Goal: Task Accomplishment & Management: Manage account settings

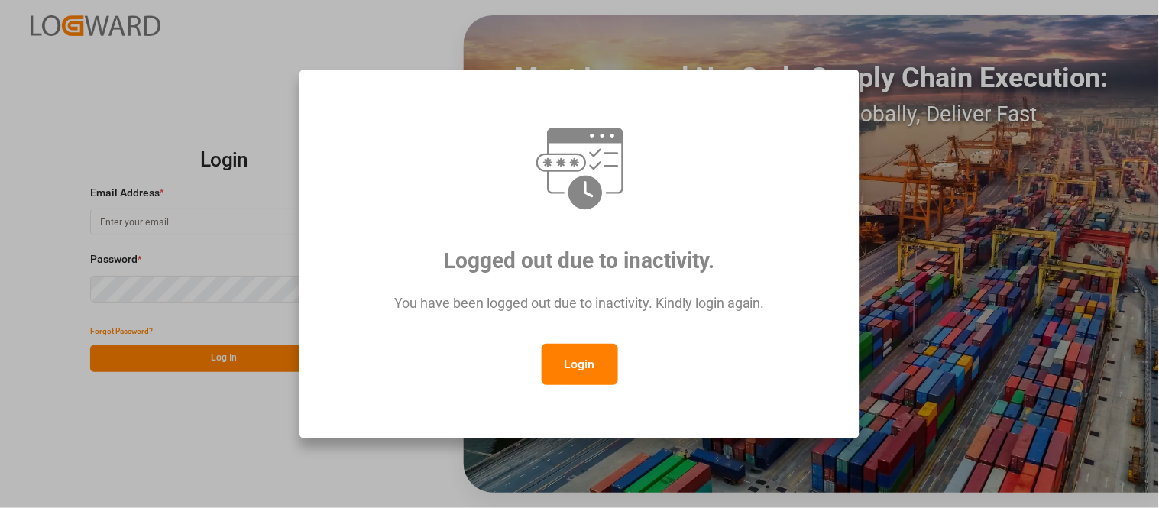
click at [571, 361] on button "Login" at bounding box center [580, 364] width 76 height 41
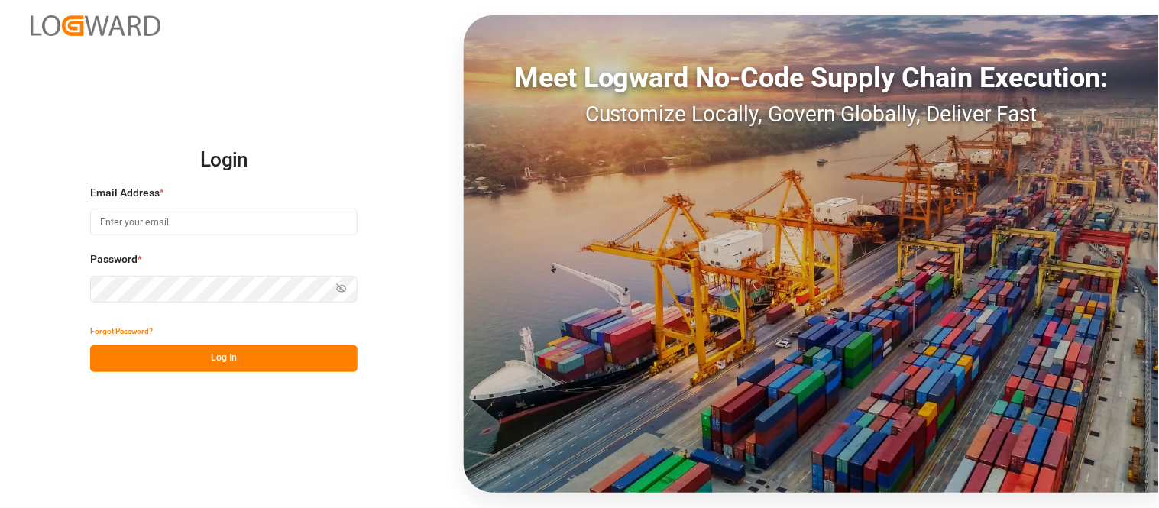
click at [264, 229] on input at bounding box center [223, 222] width 267 height 27
type input "[PERSON_NAME][EMAIL_ADDRESS][PERSON_NAME][DOMAIN_NAME]"
click at [268, 358] on button "Log In" at bounding box center [223, 358] width 267 height 27
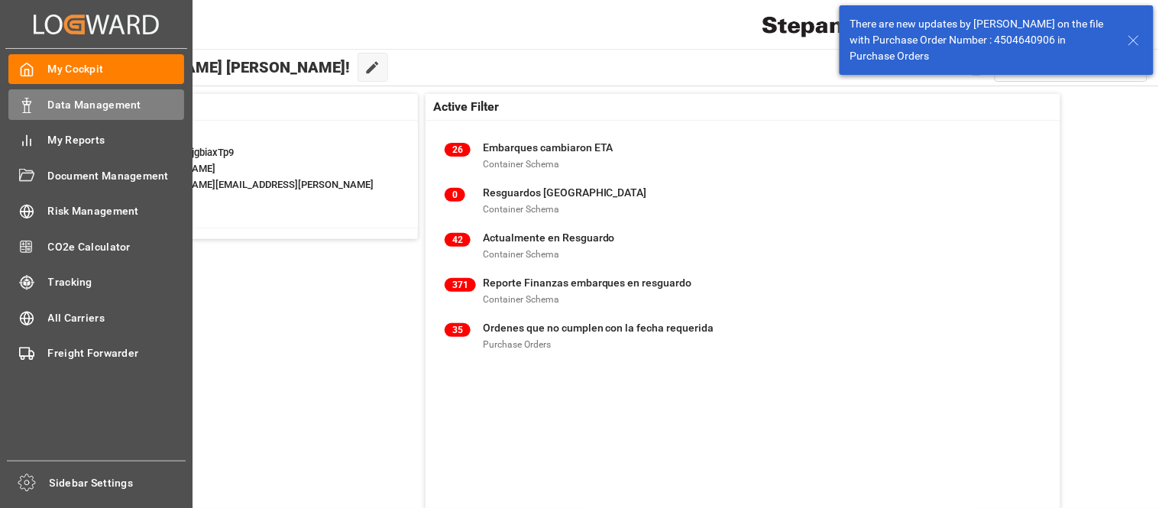
click at [21, 101] on icon at bounding box center [26, 105] width 15 height 15
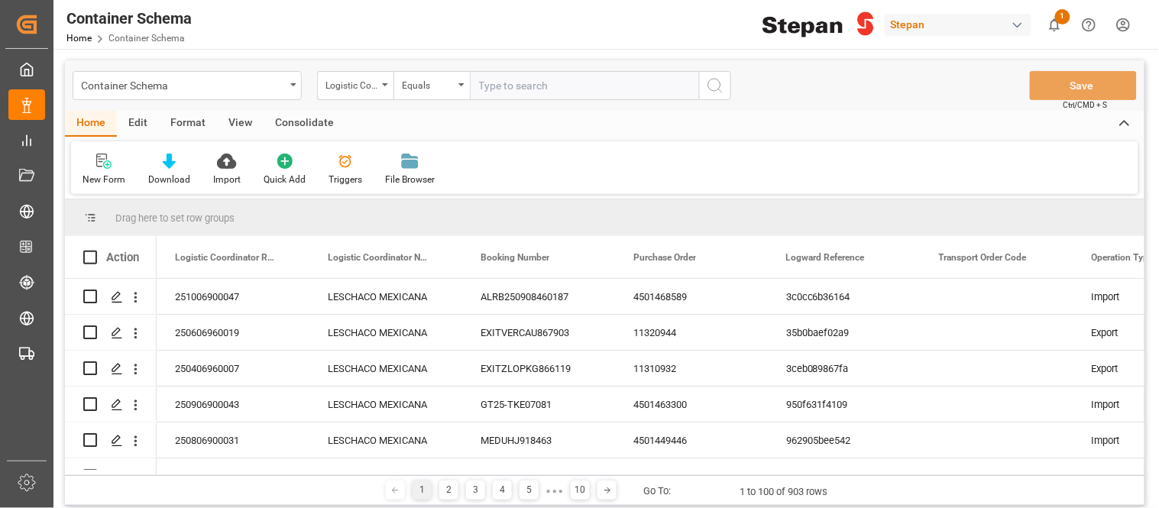
click at [944, 21] on div "Stepan" at bounding box center [958, 25] width 147 height 22
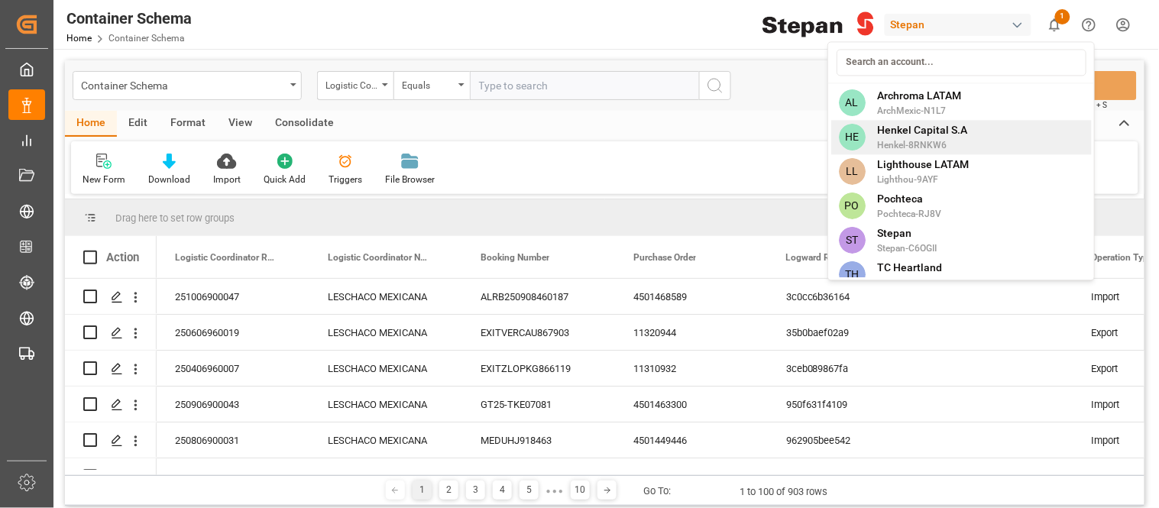
click at [954, 138] on span "Henkel-8RNKW6" at bounding box center [923, 145] width 90 height 14
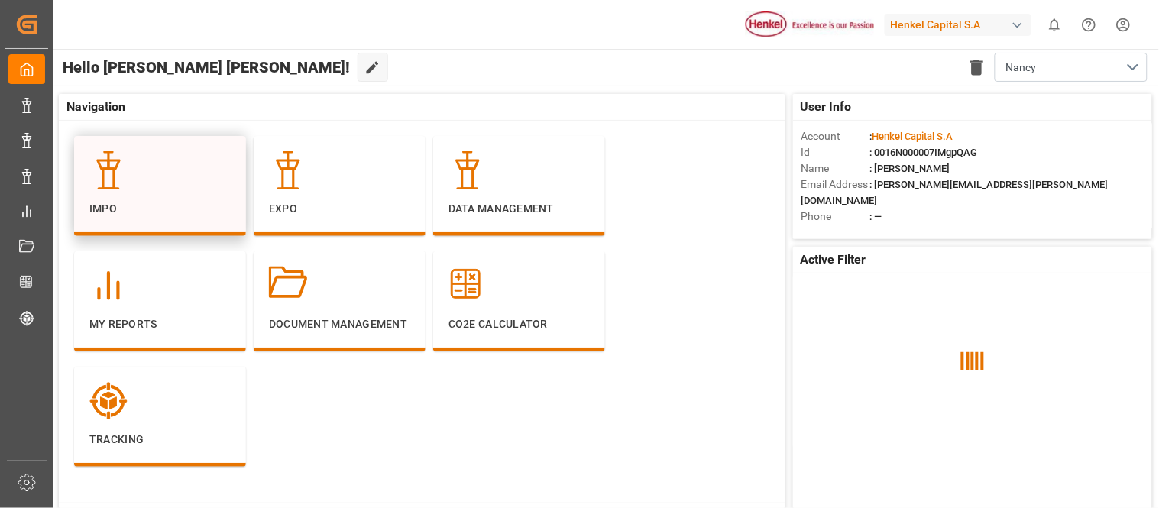
click at [199, 212] on p "Impo" at bounding box center [159, 209] width 141 height 16
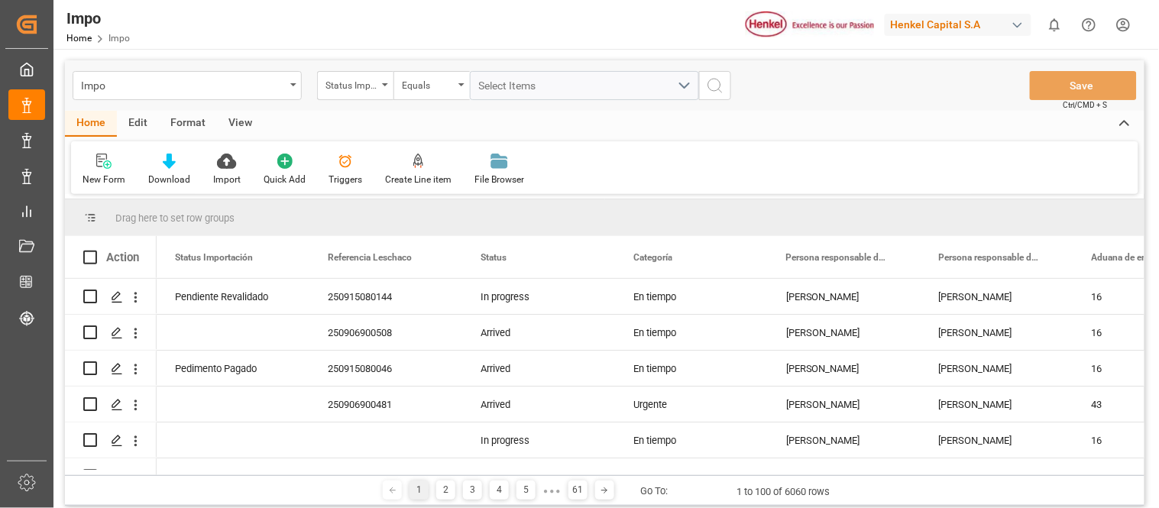
click at [138, 125] on div "Edit" at bounding box center [138, 124] width 42 height 26
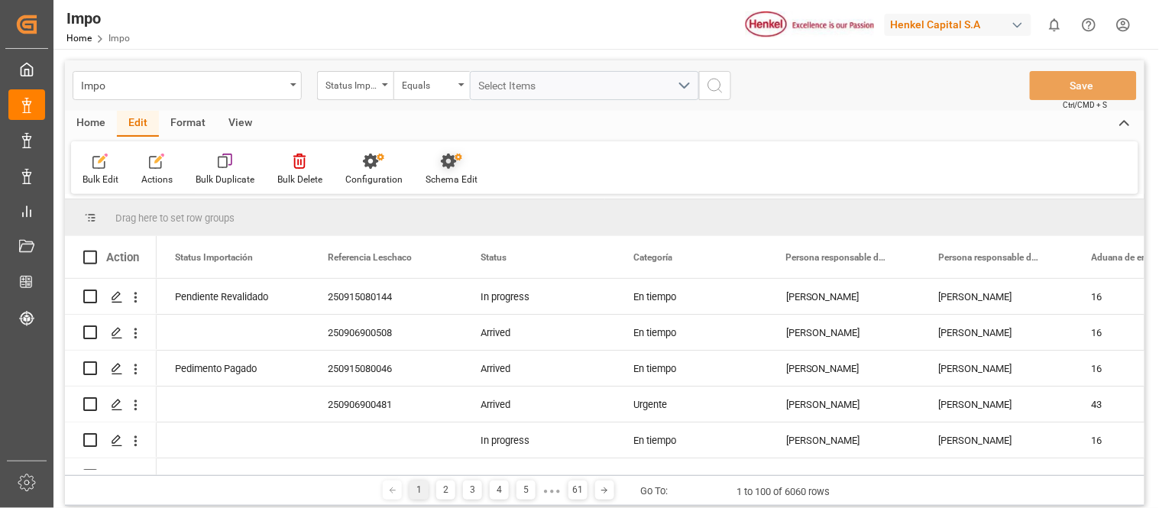
click at [438, 171] on div "Schema Edit" at bounding box center [451, 170] width 75 height 34
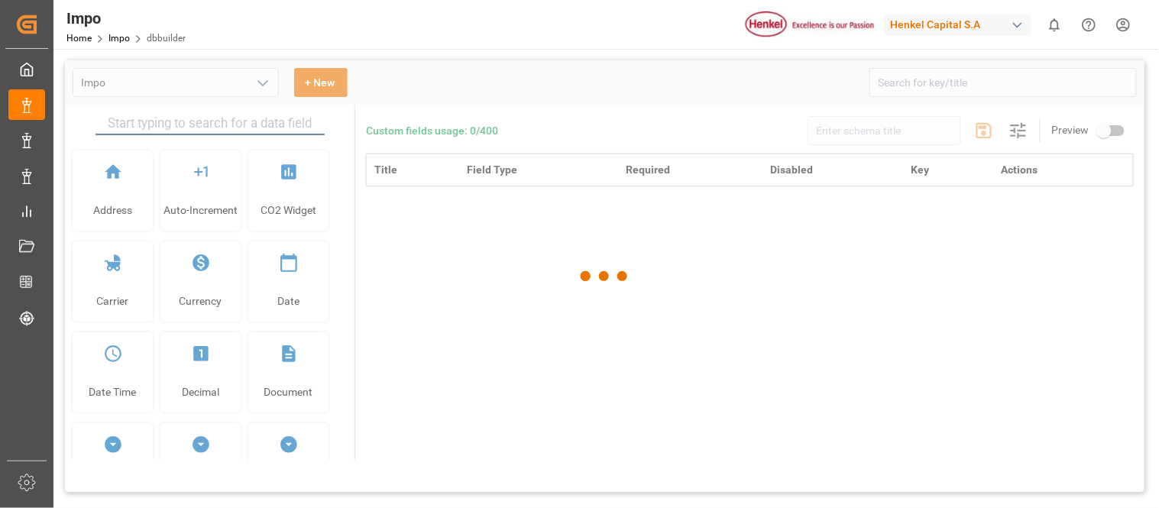
type input "Impo"
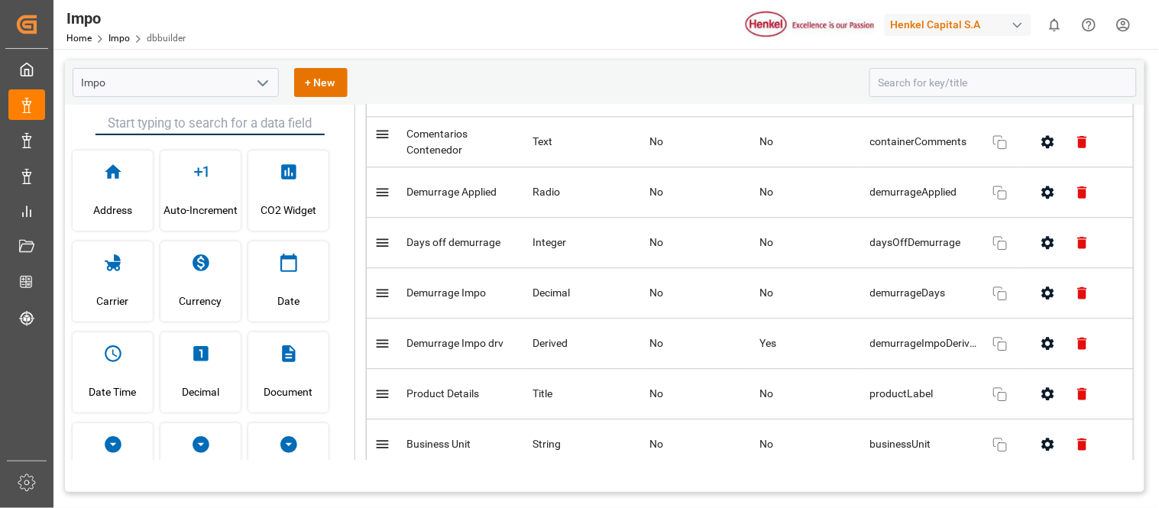
scroll to position [1021, 0]
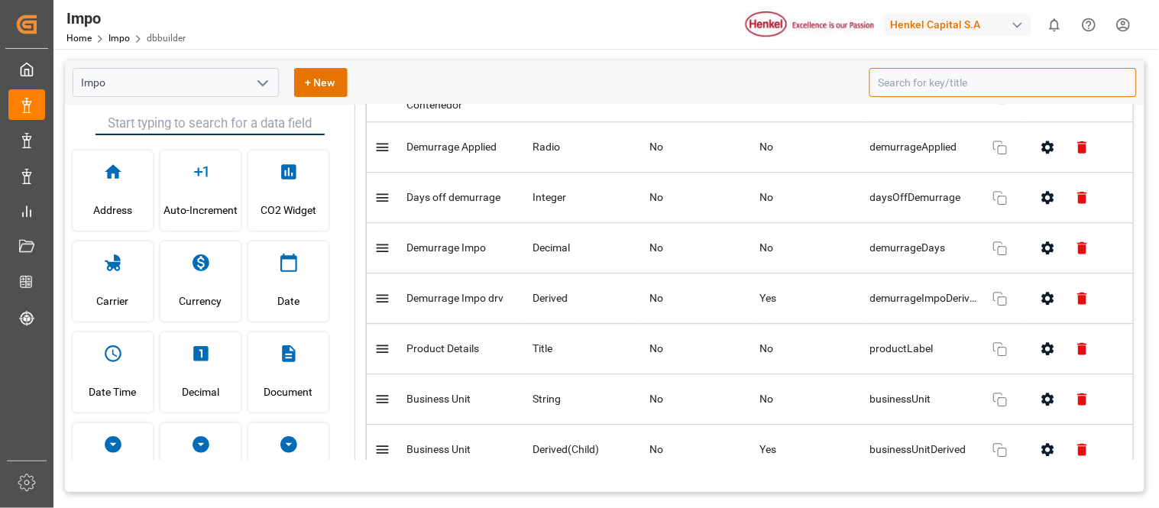
click at [910, 77] on input at bounding box center [1003, 82] width 267 height 29
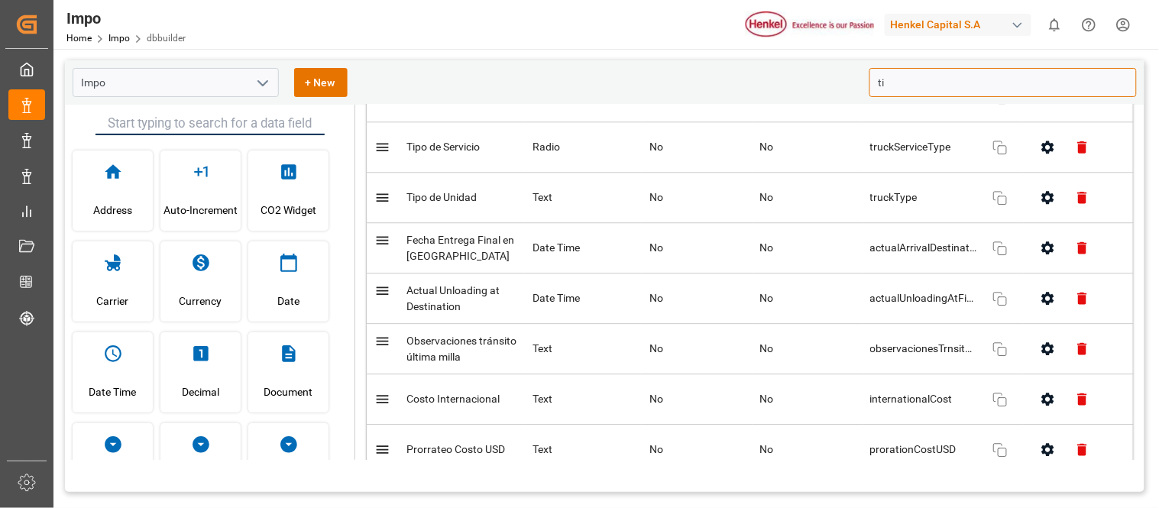
type input "t"
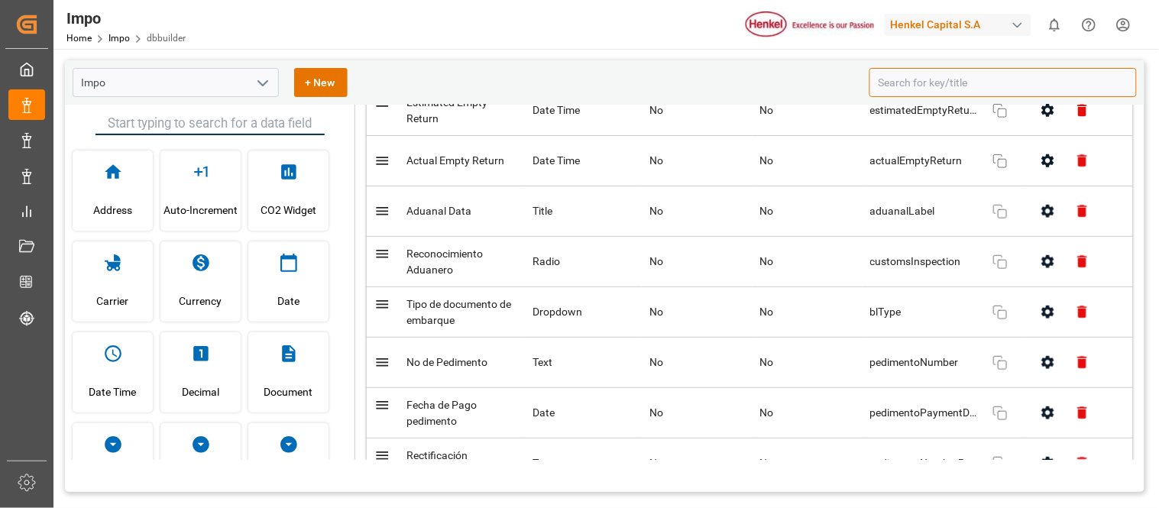
scroll to position [3333, 0]
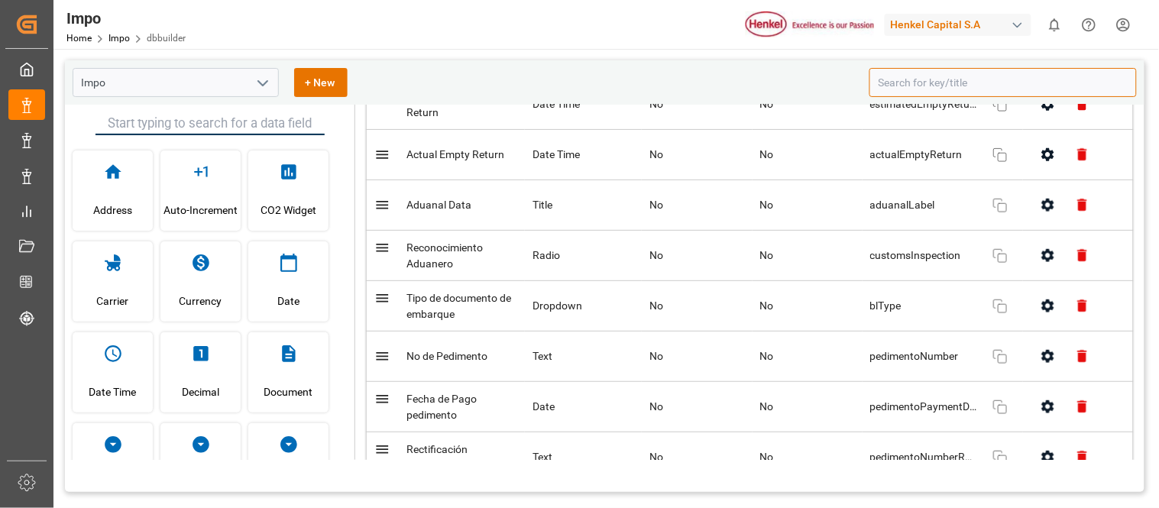
click at [1041, 313] on icon "button" at bounding box center [1047, 306] width 12 height 13
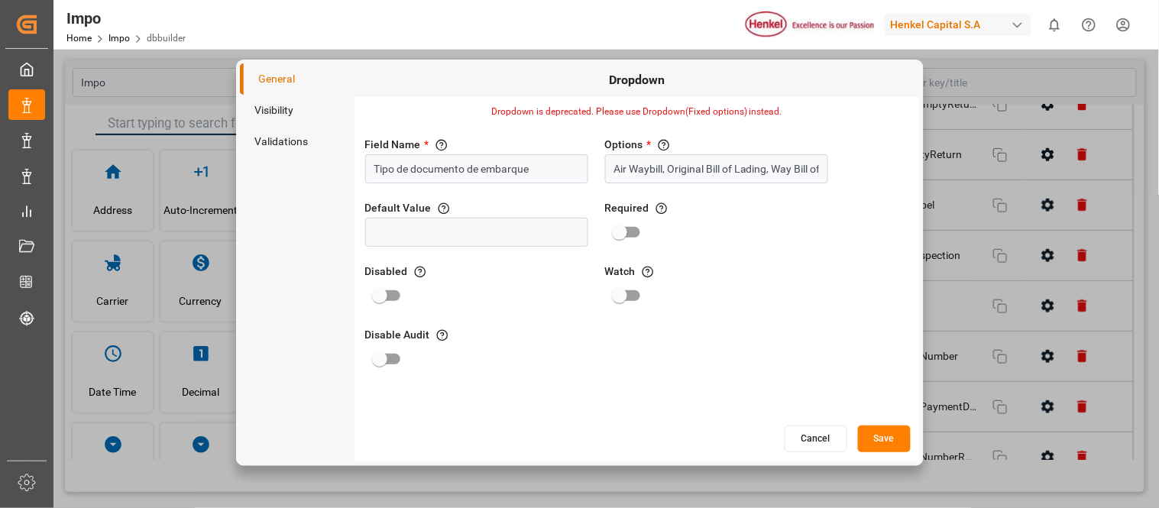
click at [269, 108] on li "Visibility" at bounding box center [297, 110] width 115 height 31
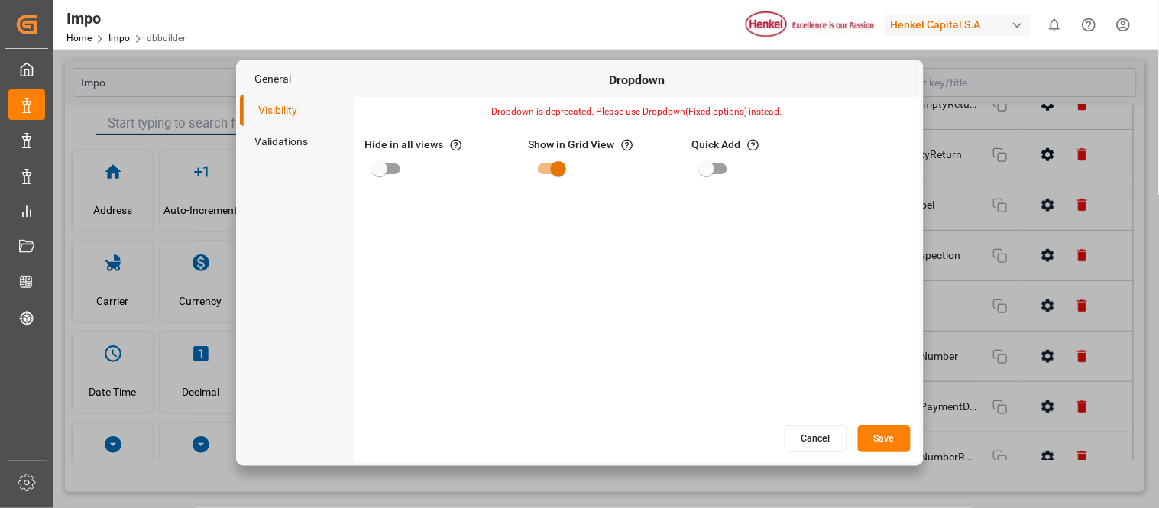
click at [384, 167] on input "primary checkbox" at bounding box center [379, 168] width 87 height 29
checkbox input "true"
click at [880, 439] on button "Save" at bounding box center [884, 439] width 53 height 27
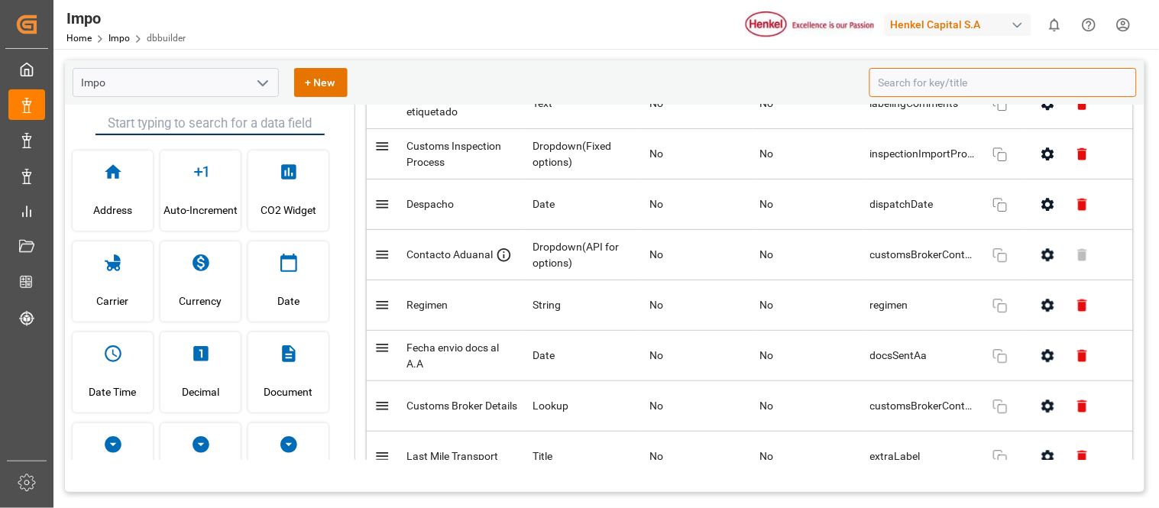
scroll to position [4091, 0]
click at [1052, 271] on button "button" at bounding box center [1048, 254] width 34 height 34
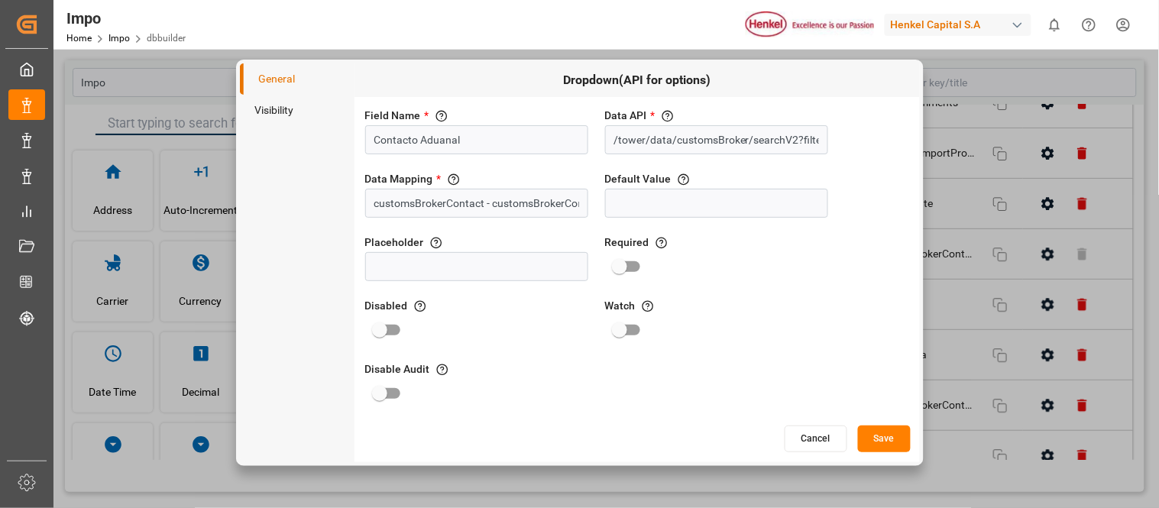
click at [827, 443] on button "Cancel" at bounding box center [816, 439] width 63 height 27
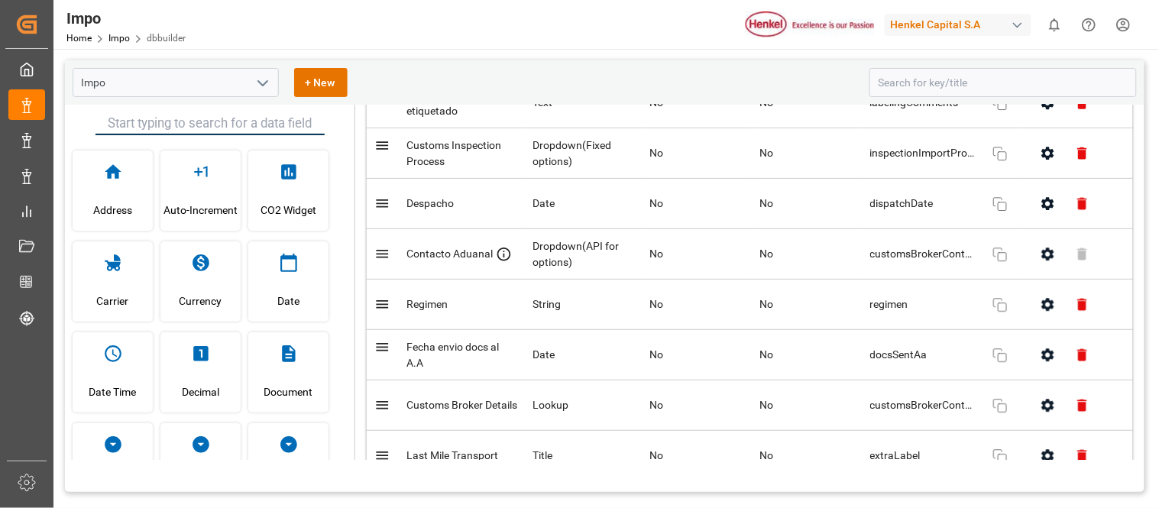
click at [1049, 271] on button "button" at bounding box center [1048, 254] width 34 height 34
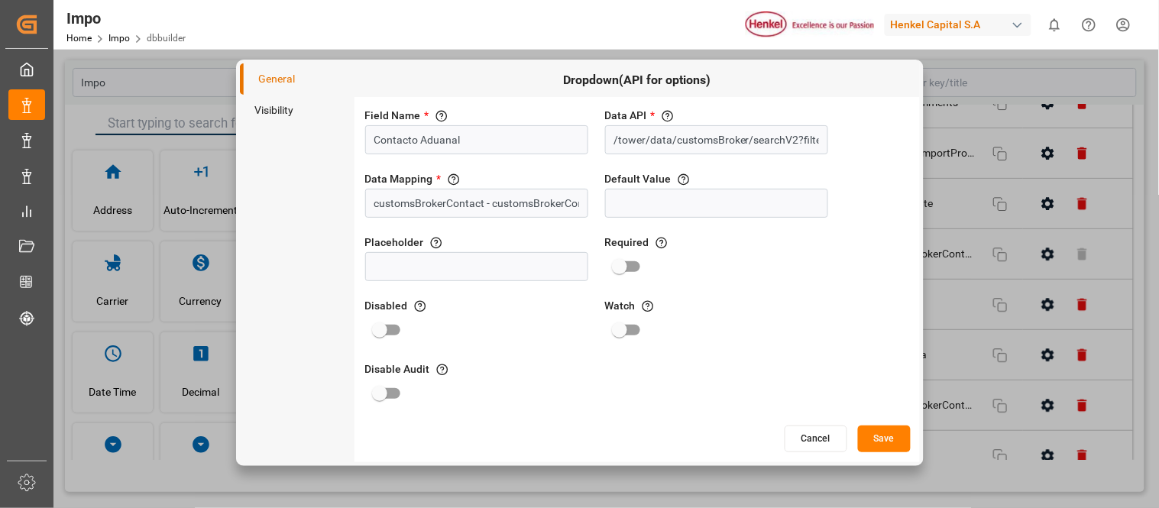
click at [796, 218] on div "Default Value List the Default Value" at bounding box center [716, 194] width 229 height 53
click at [790, 208] on input at bounding box center [716, 203] width 223 height 29
paste input "[PERSON_NAME]"
type input "[PERSON_NAME]"
click at [903, 429] on button "Save" at bounding box center [884, 439] width 53 height 27
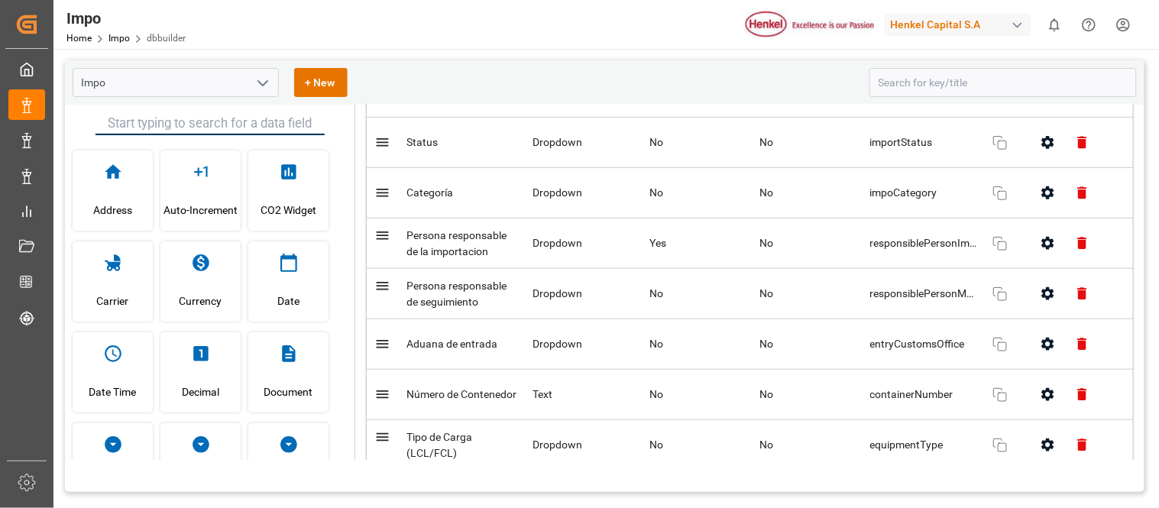
scroll to position [270, 0]
click at [1042, 301] on icon "button" at bounding box center [1048, 293] width 16 height 16
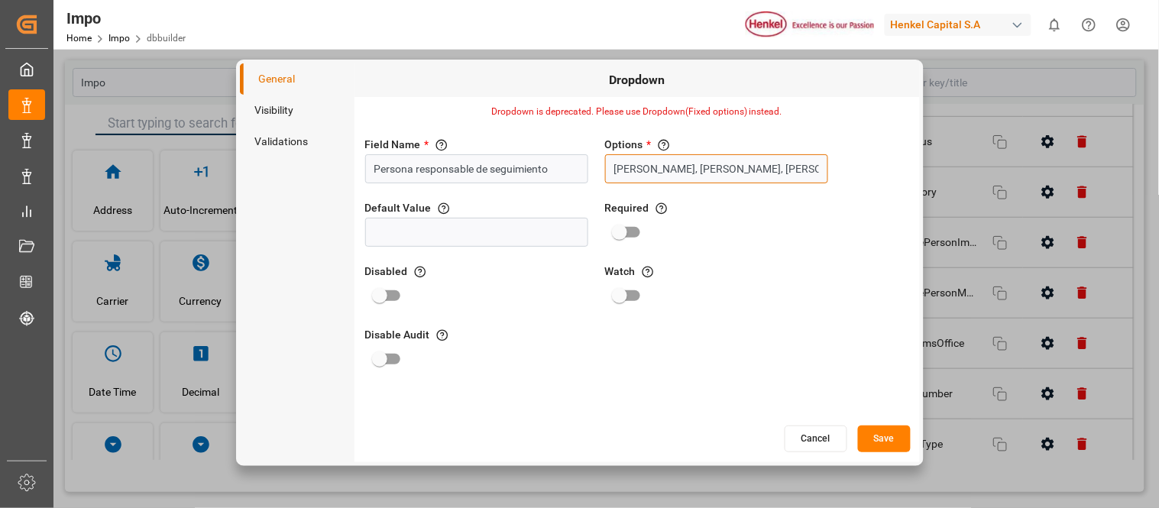
click at [669, 162] on input "[PERSON_NAME], [PERSON_NAME], [PERSON_NAME], [PERSON_NAME], [PERSON_NAME]" at bounding box center [716, 168] width 223 height 29
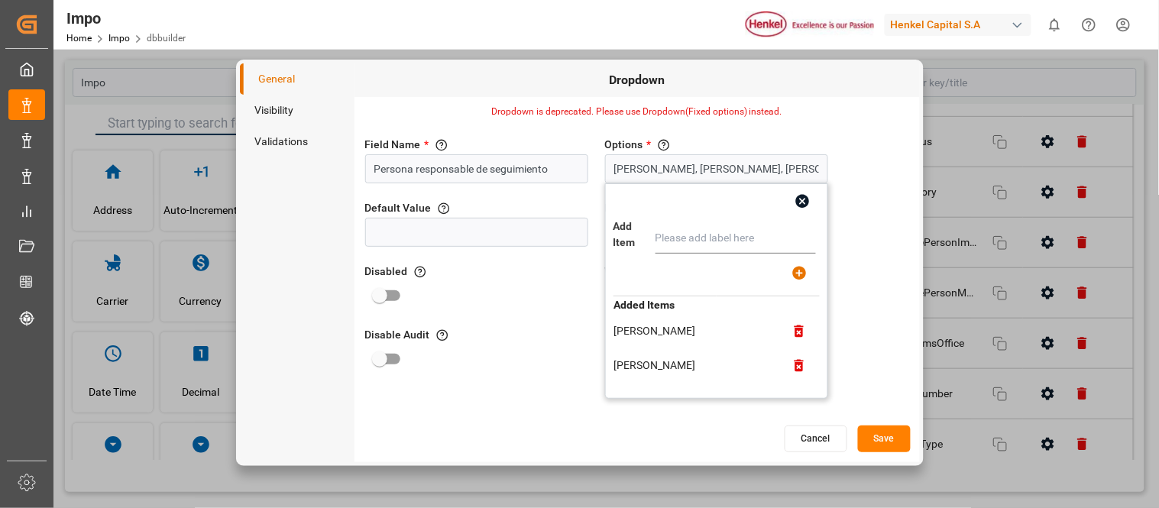
click at [692, 242] on input "text" at bounding box center [736, 238] width 160 height 31
click at [536, 398] on div "Field Name * The title of the field that will be shown in UI Persona responsabl…" at bounding box center [637, 275] width 565 height 298
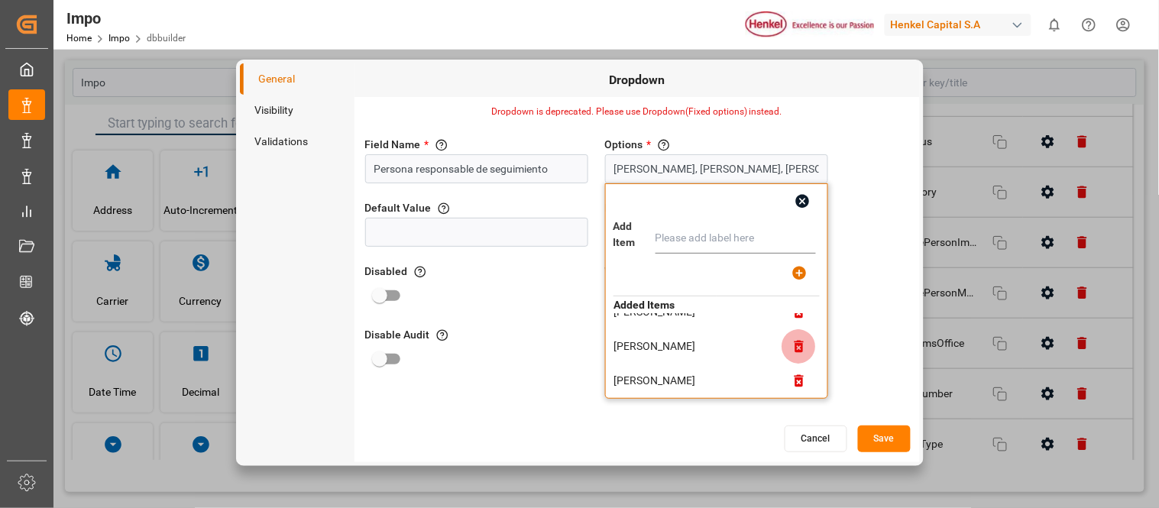
click at [797, 347] on icon "button" at bounding box center [798, 347] width 9 height 12
type input "[PERSON_NAME], [PERSON_NAME], [PERSON_NAME], [PERSON_NAME]"
click at [719, 246] on input "text" at bounding box center [736, 238] width 160 height 31
type input "[PERSON_NAME]"
click at [792, 269] on icon "button" at bounding box center [800, 273] width 16 height 16
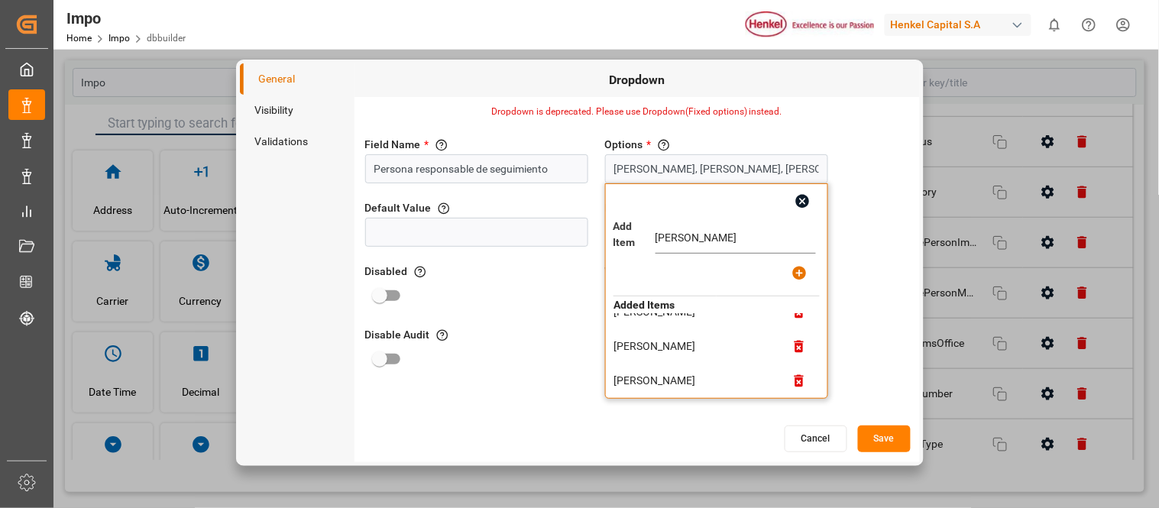
type input "[PERSON_NAME], [PERSON_NAME], [PERSON_NAME], [PERSON_NAME], [PERSON_NAME]"
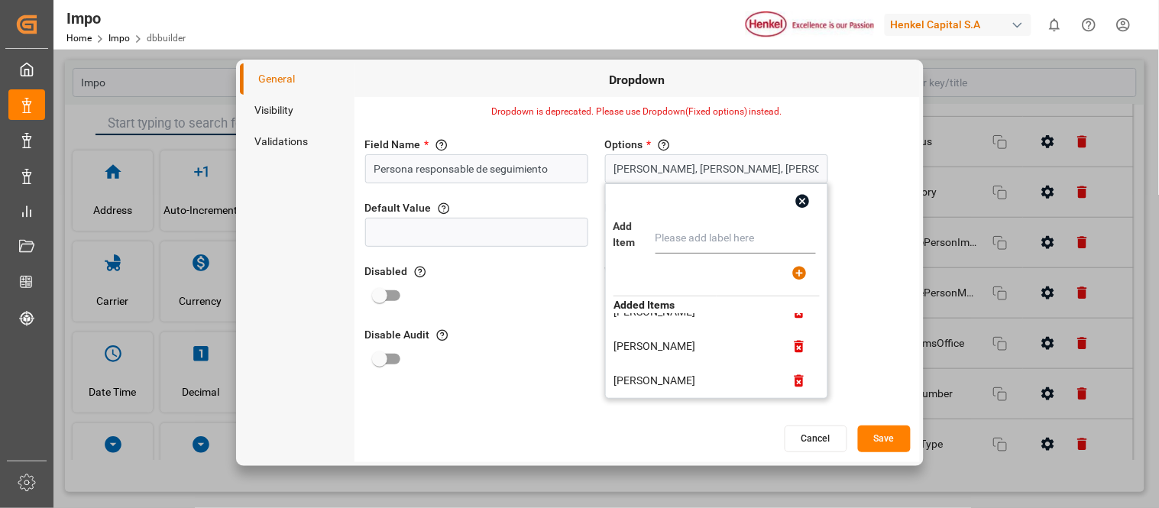
click at [882, 443] on button "Save" at bounding box center [884, 439] width 53 height 27
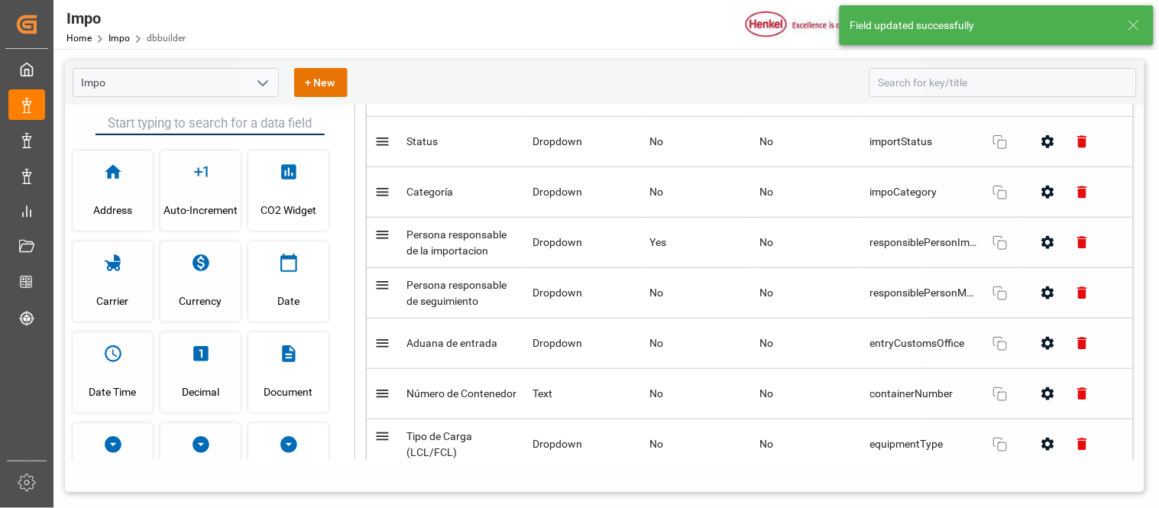
scroll to position [4096, 0]
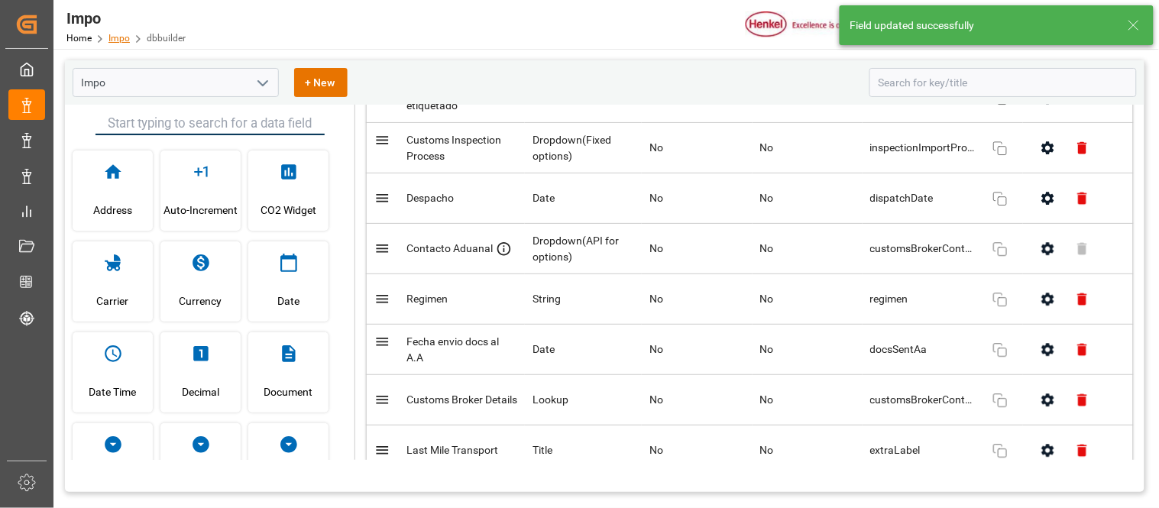
click at [116, 38] on link "Impo" at bounding box center [119, 38] width 21 height 11
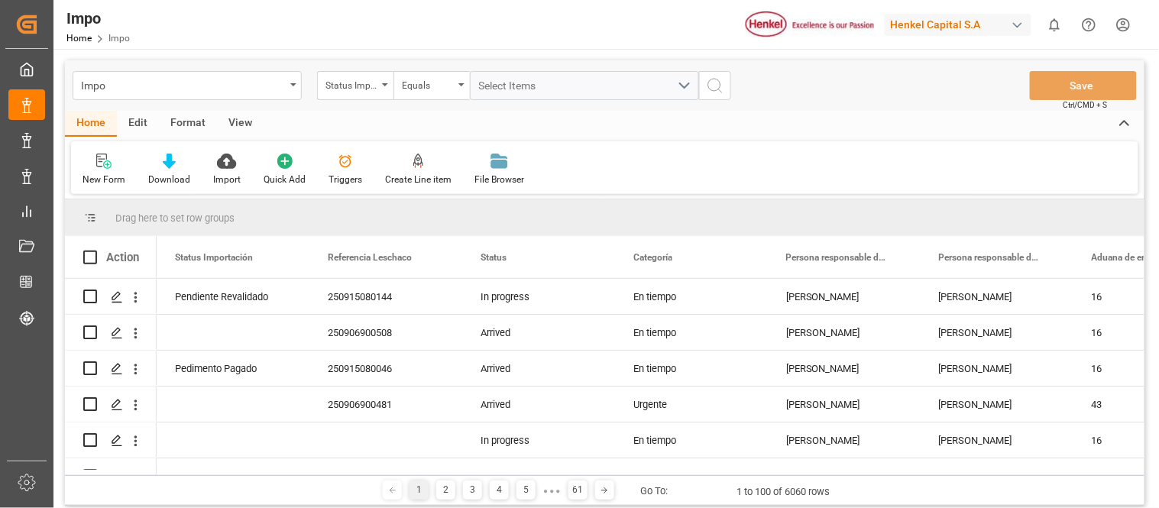
drag, startPoint x: 965, startPoint y: 254, endPoint x: 923, endPoint y: 218, distance: 55.8
drag, startPoint x: 923, startPoint y: 218, endPoint x: 977, endPoint y: 215, distance: 53.6
click at [977, 215] on div "Drag here to set row groups" at bounding box center [605, 217] width 1080 height 37
drag, startPoint x: 983, startPoint y: 256, endPoint x: 973, endPoint y: 212, distance: 44.5
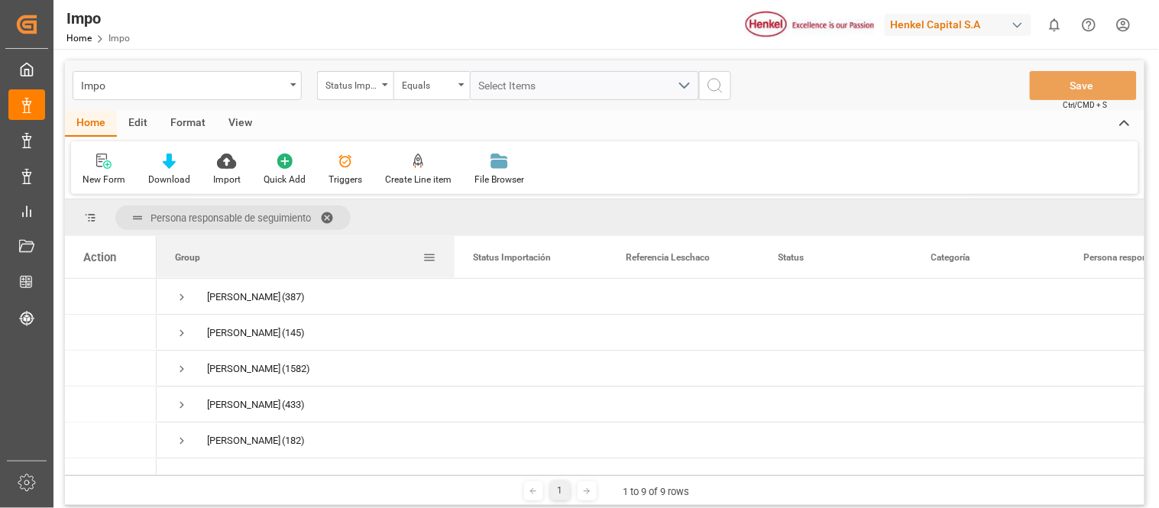
drag, startPoint x: 308, startPoint y: 253, endPoint x: 456, endPoint y: 254, distance: 148.2
click at [456, 254] on div at bounding box center [455, 257] width 6 height 42
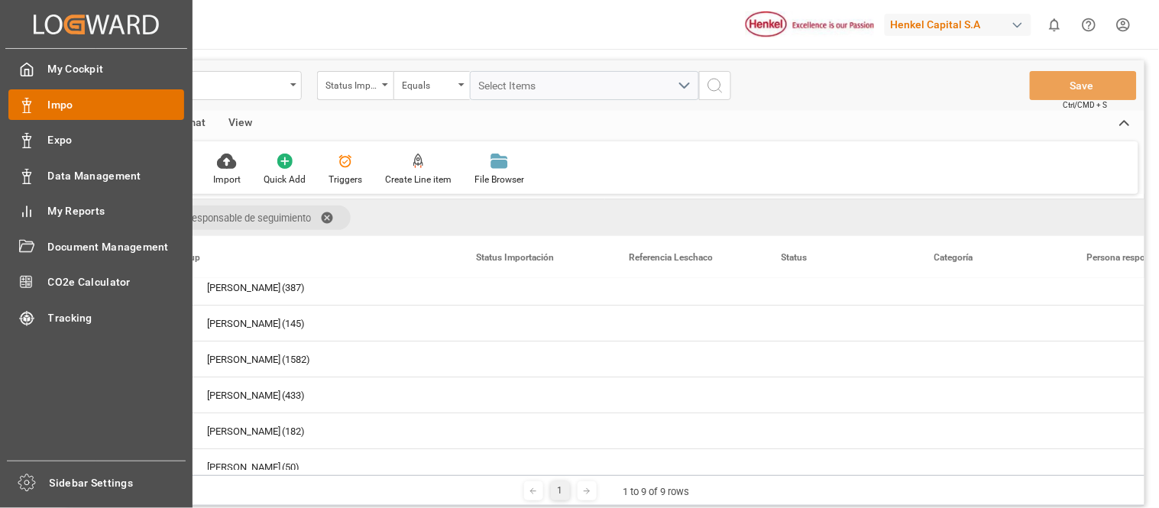
click at [26, 109] on icon at bounding box center [26, 105] width 15 height 15
click at [112, 113] on div "Impo Impo" at bounding box center [96, 104] width 176 height 30
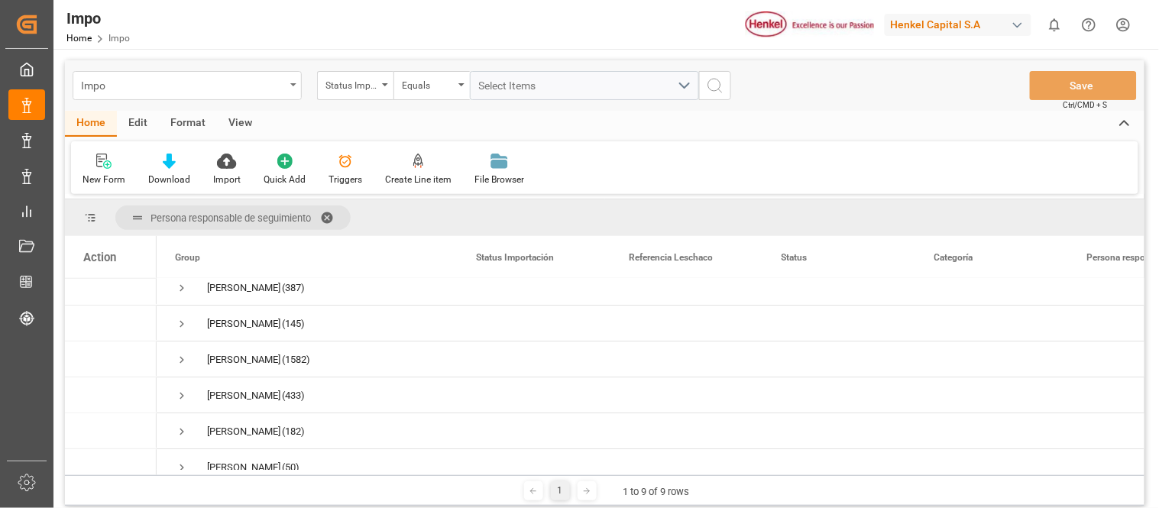
click at [264, 89] on div "Impo" at bounding box center [183, 84] width 204 height 19
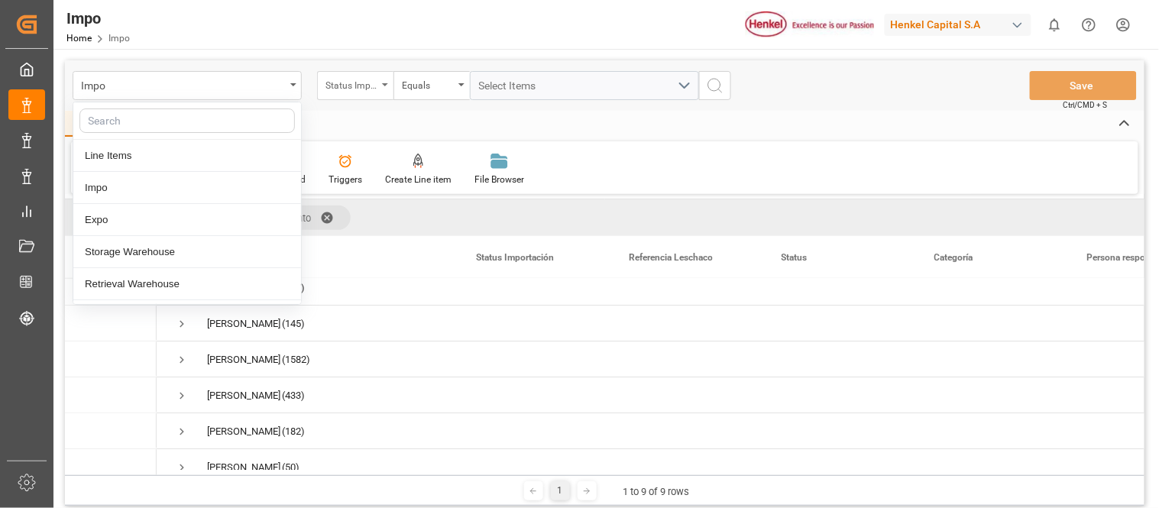
click at [376, 89] on div "Status Importación" at bounding box center [352, 84] width 52 height 18
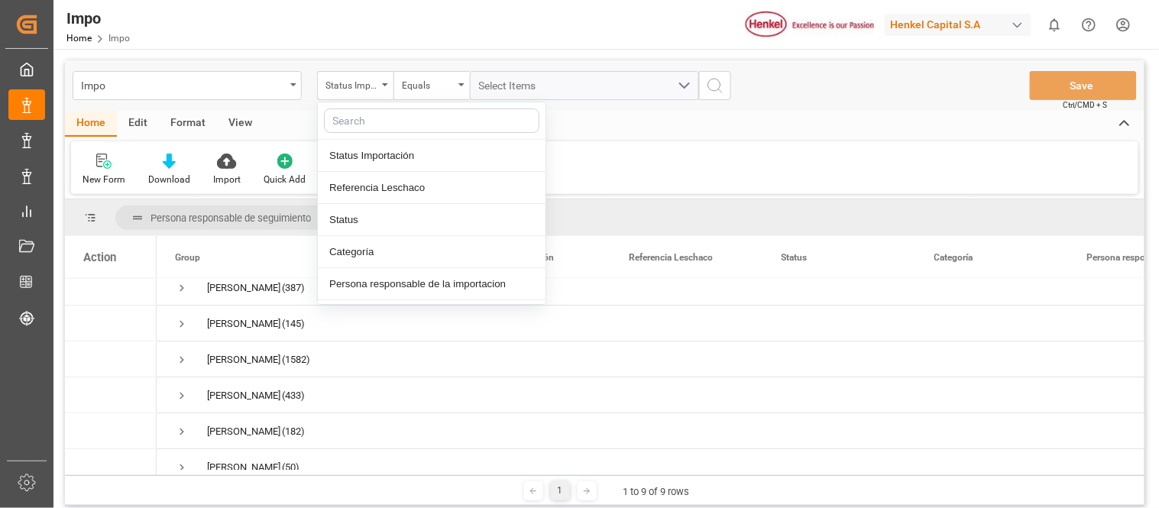
click at [147, 124] on div "Edit" at bounding box center [138, 124] width 42 height 26
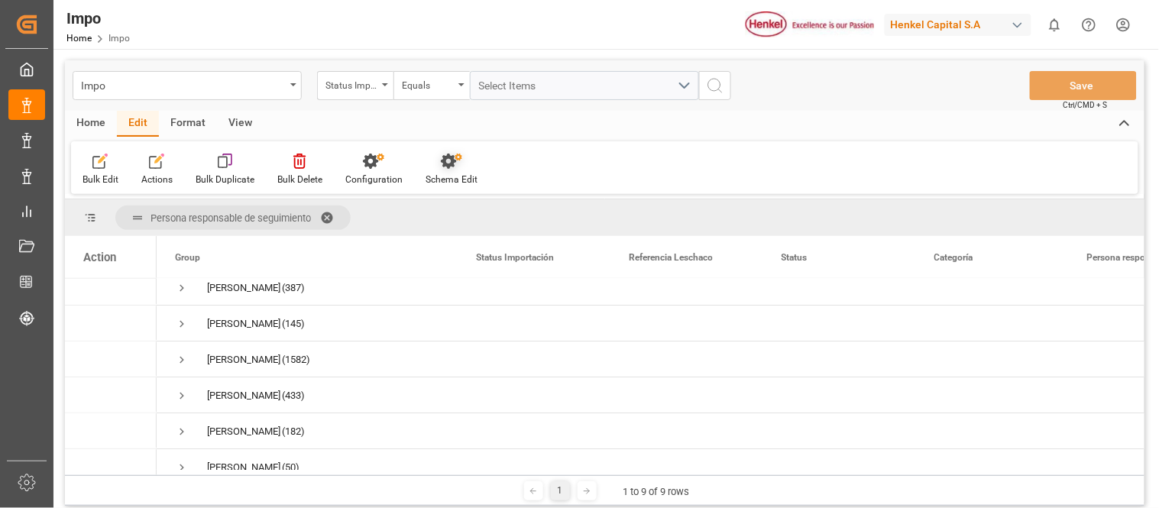
click at [447, 166] on icon at bounding box center [451, 161] width 21 height 15
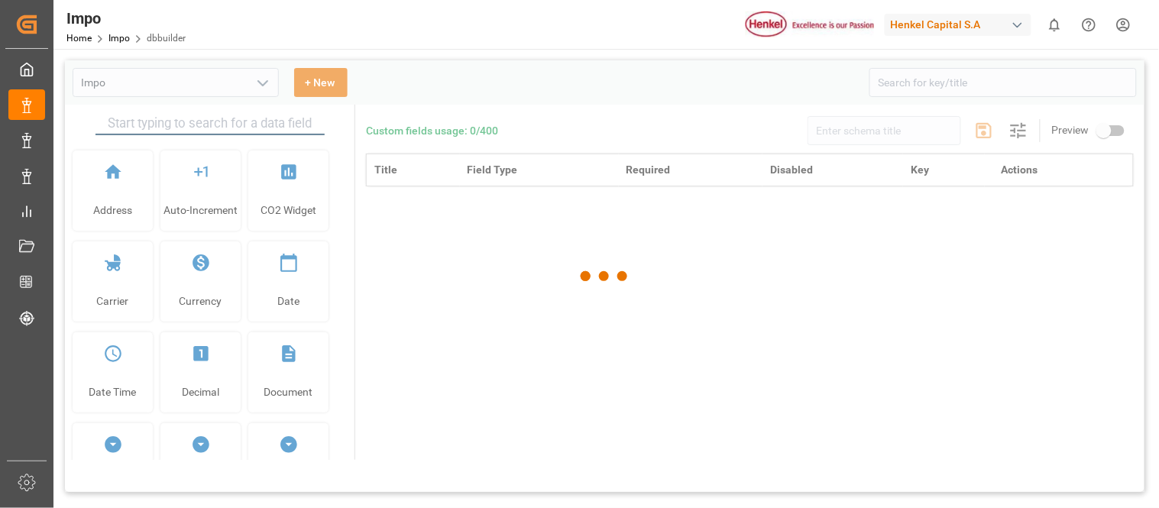
type input "Impo"
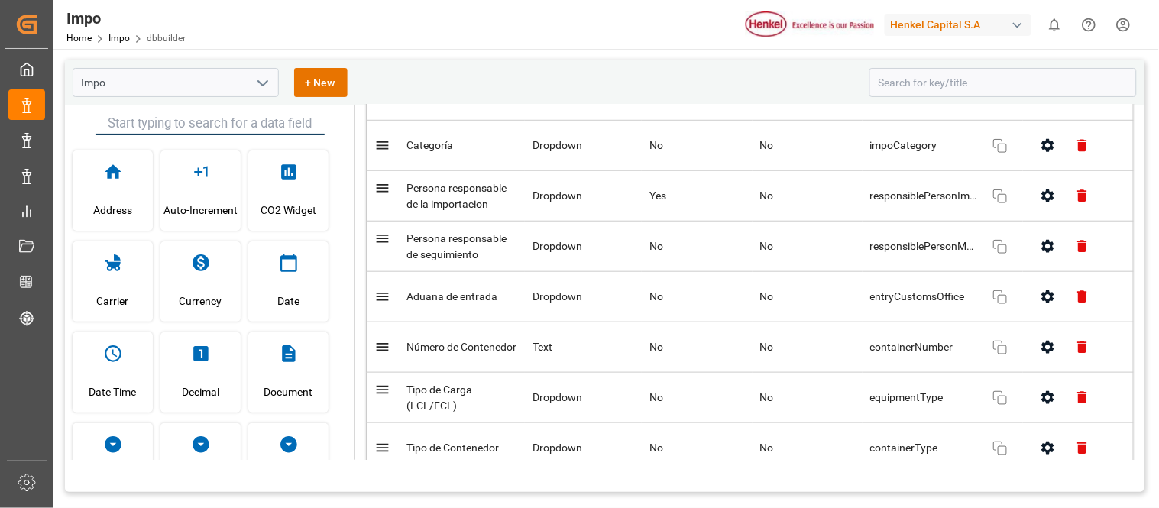
scroll to position [314, 0]
click at [1041, 255] on icon "button" at bounding box center [1047, 248] width 12 height 13
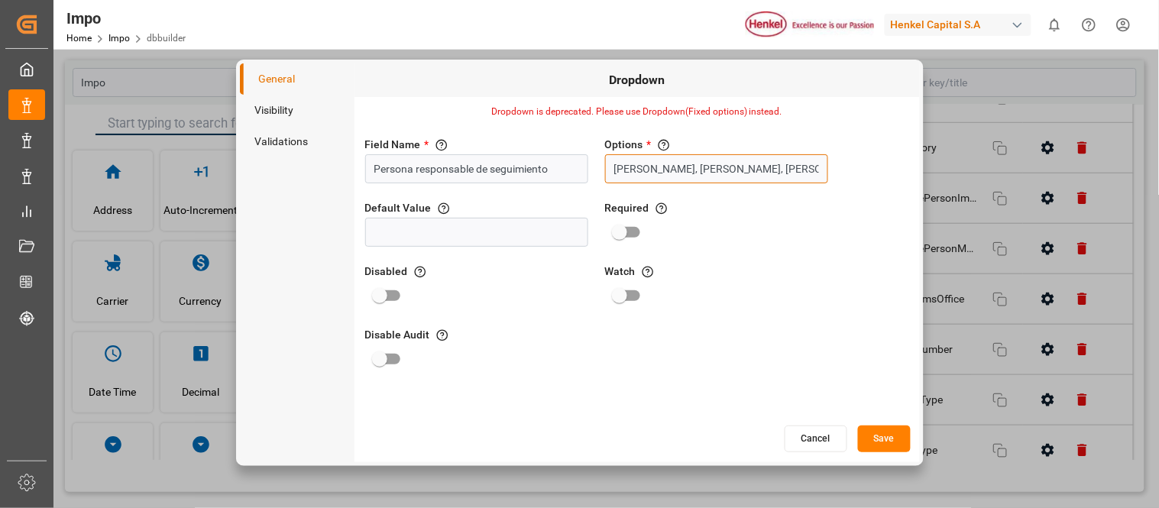
click at [776, 178] on input "[PERSON_NAME], [PERSON_NAME], [PERSON_NAME], [PERSON_NAME], [PERSON_NAME]" at bounding box center [716, 168] width 223 height 29
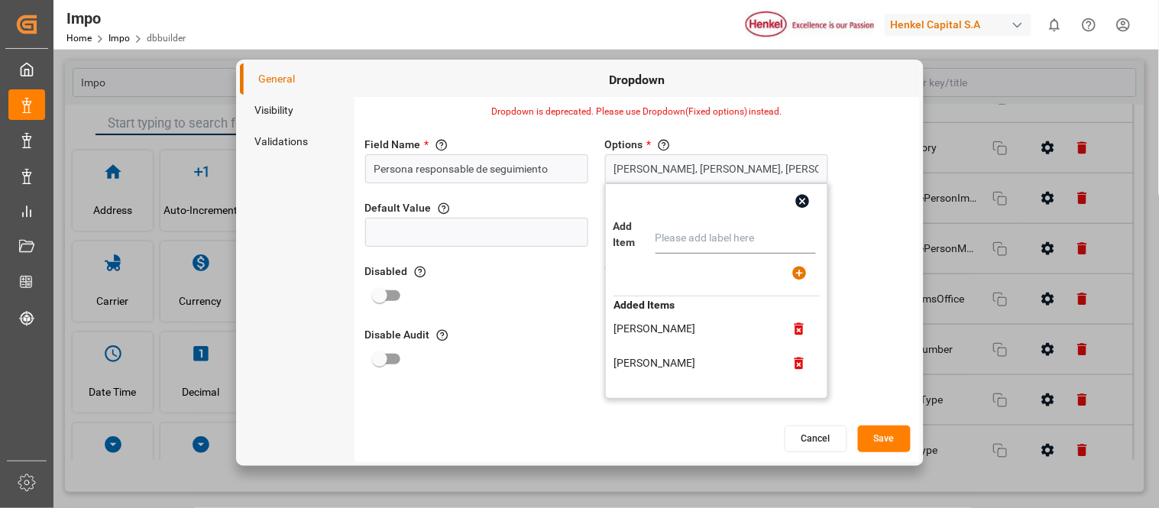
scroll to position [0, 0]
click at [801, 329] on icon "button" at bounding box center [799, 331] width 16 height 16
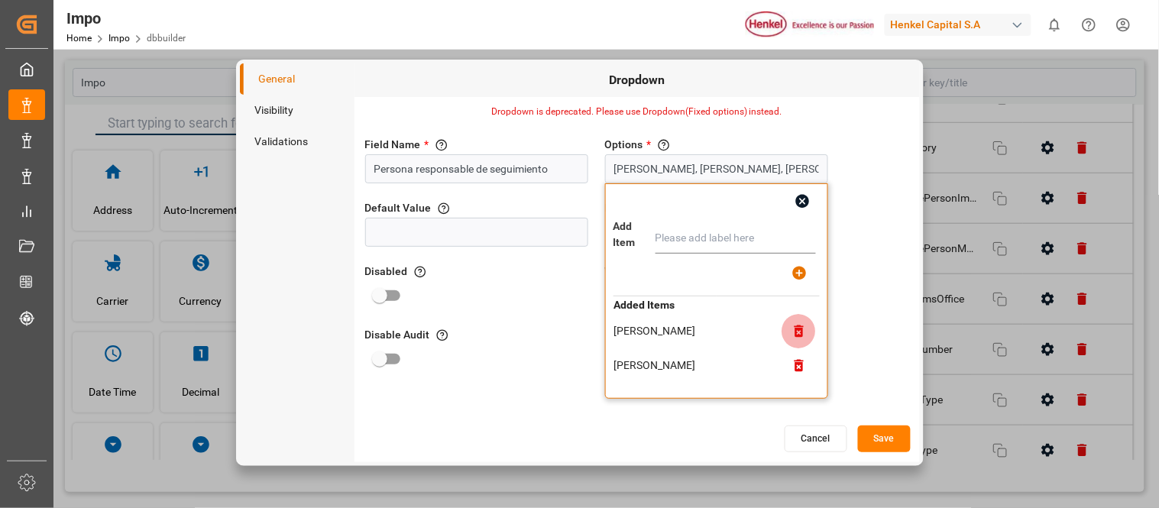
click at [798, 332] on icon "button" at bounding box center [799, 331] width 16 height 16
type input "[PERSON_NAME], [PERSON_NAME], [PERSON_NAME]"
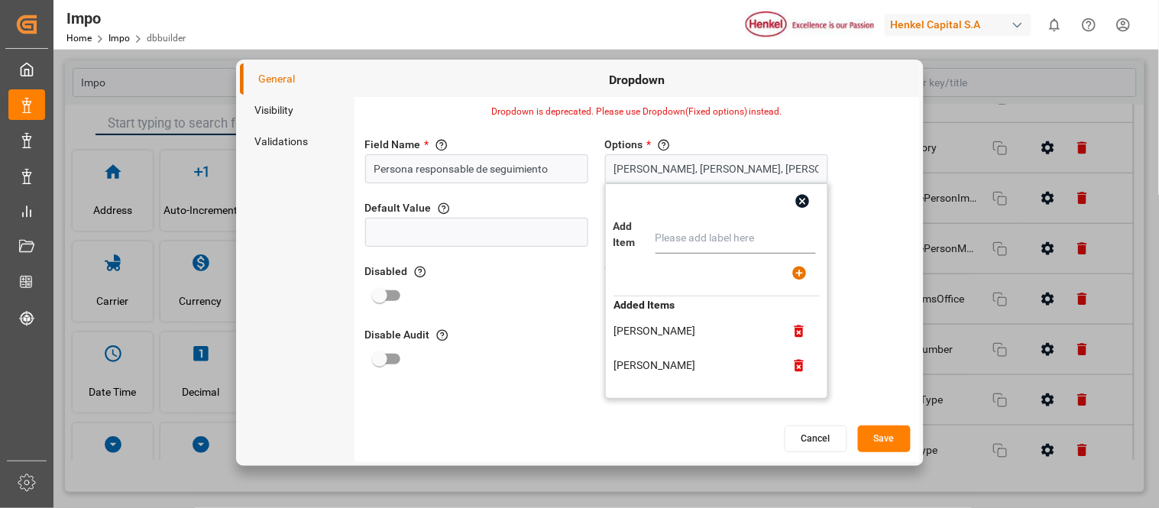
scroll to position [26, 0]
click at [892, 440] on button "Save" at bounding box center [884, 439] width 53 height 27
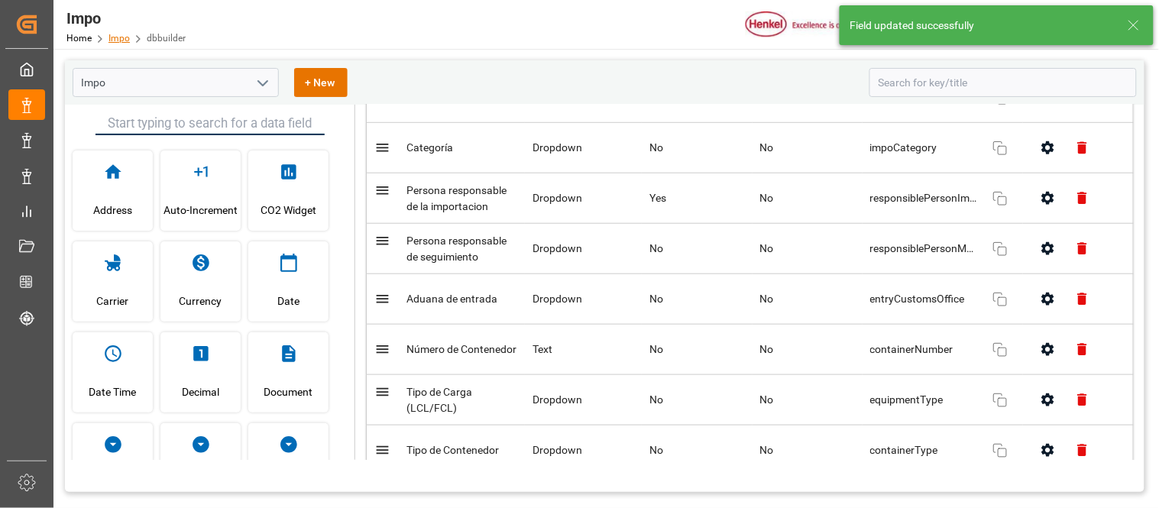
click at [118, 39] on link "Impo" at bounding box center [119, 38] width 21 height 11
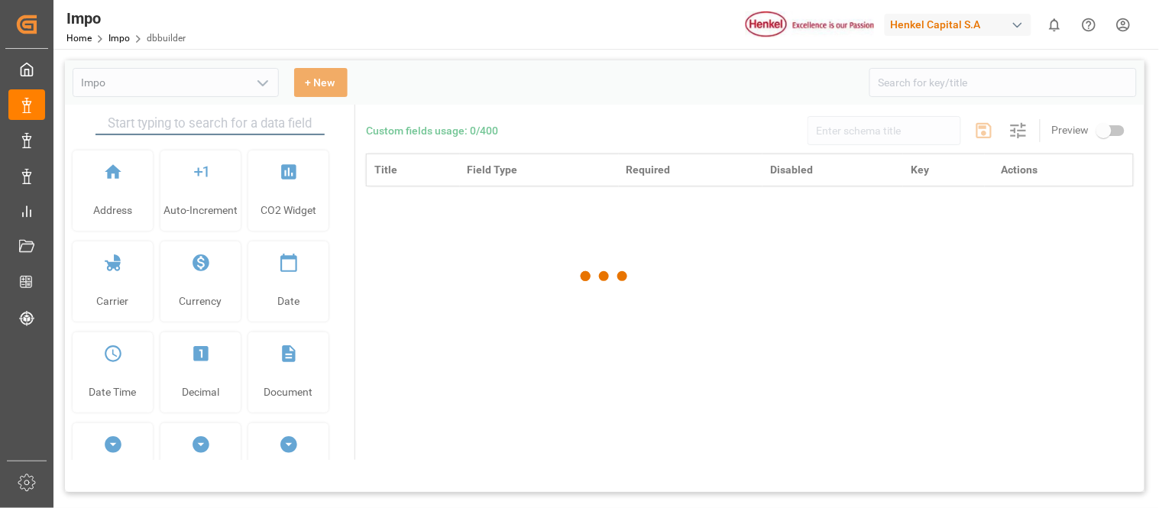
type input "Impo"
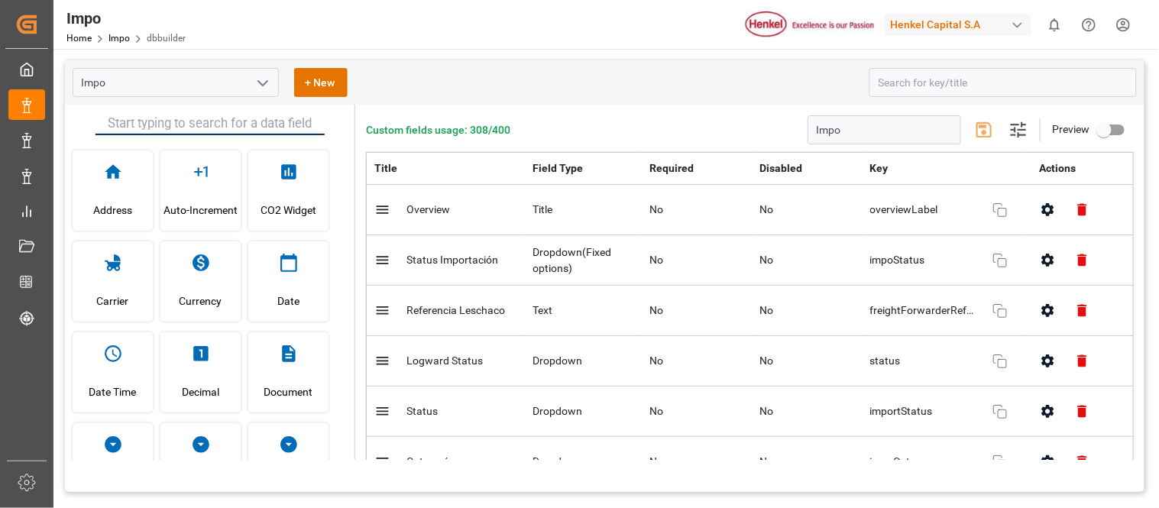
click at [254, 71] on button "open menu" at bounding box center [262, 83] width 23 height 24
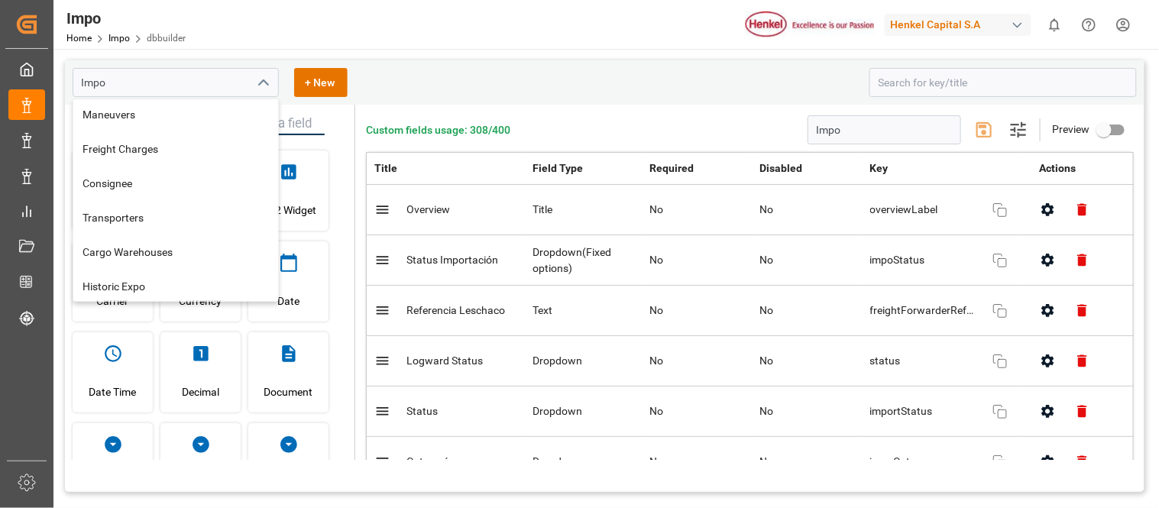
scroll to position [313, 0]
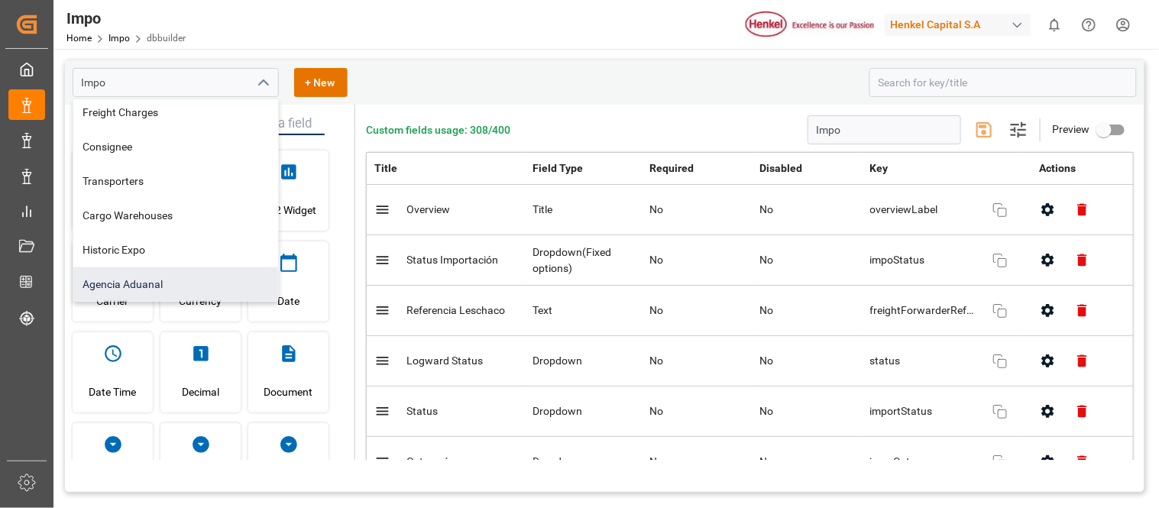
click at [155, 278] on div "Agencia Aduanal" at bounding box center [175, 284] width 205 height 34
type input "Agencia Aduanal"
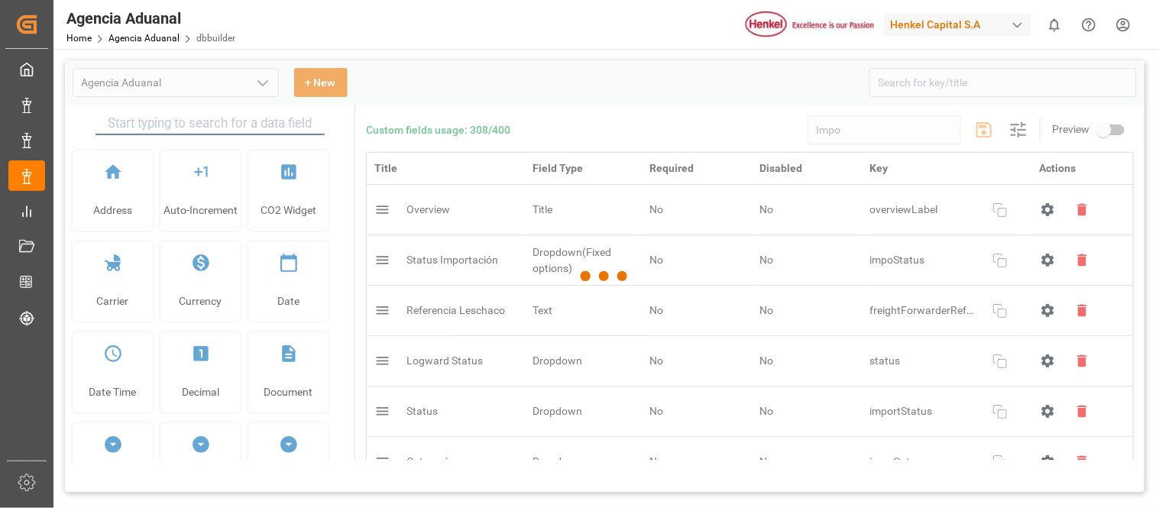
type input "Agencia Aduanal"
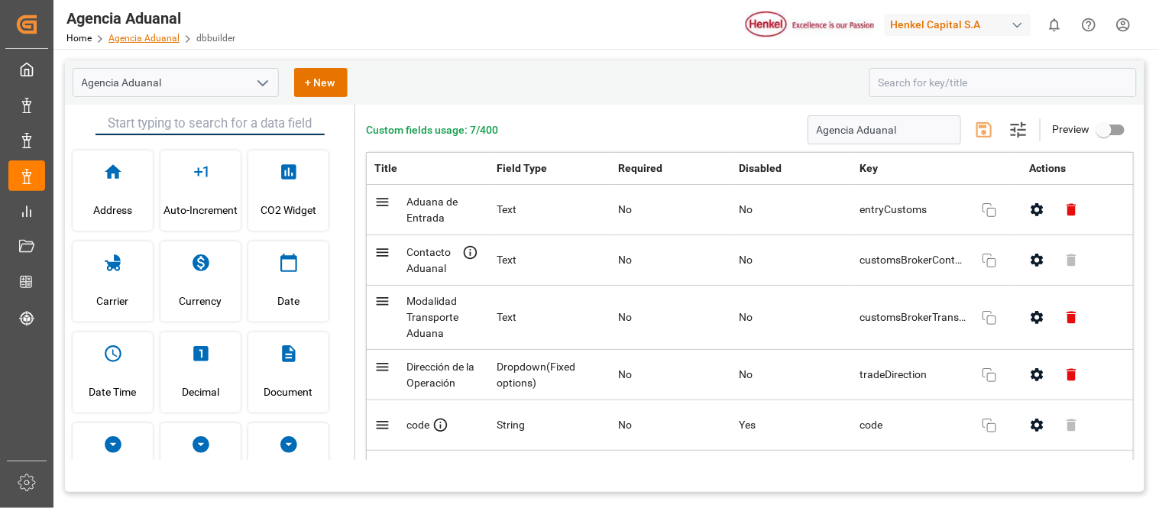
click at [148, 39] on link "Agencia Aduanal" at bounding box center [144, 38] width 71 height 11
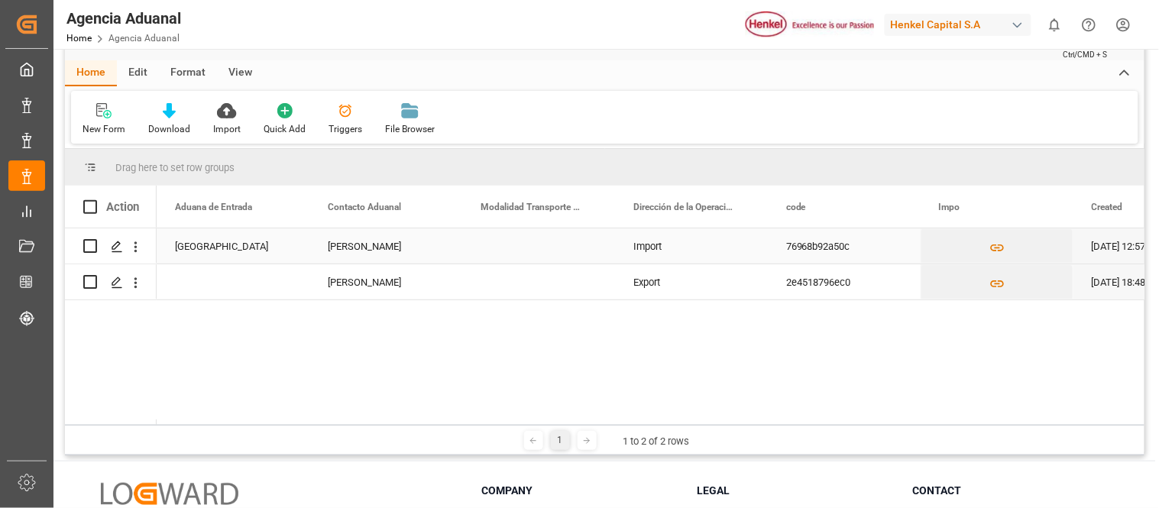
scroll to position [51, 0]
click at [403, 247] on div "[PERSON_NAME]" at bounding box center [385, 245] width 153 height 35
